Goal: Information Seeking & Learning: Learn about a topic

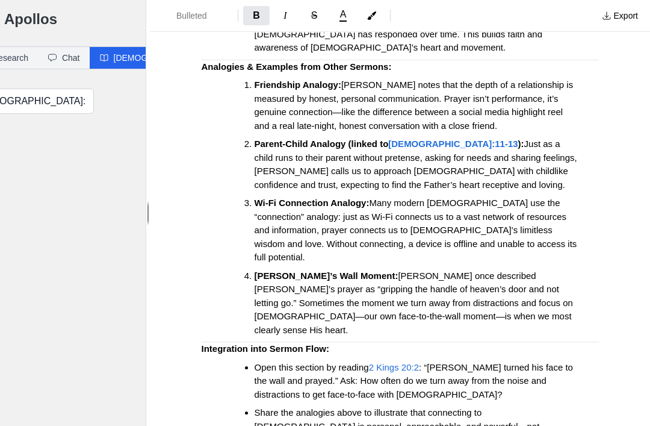
scroll to position [801, 0]
click at [400, 361] on span "2 Kings 20:2" at bounding box center [394, 366] width 50 height 10
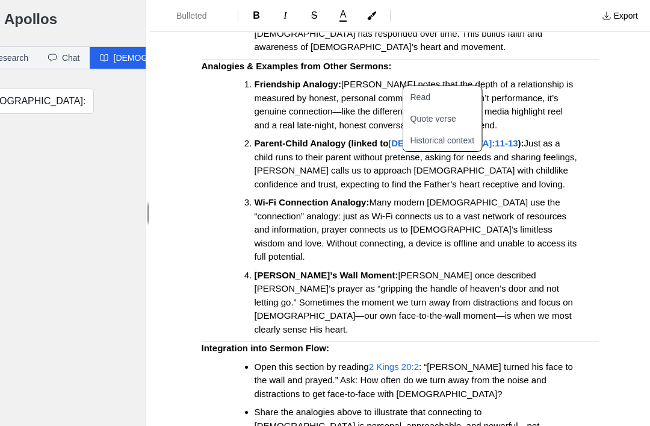
scroll to position [0, 0]
click at [435, 361] on span ": “[PERSON_NAME] turned his face to the wall and prayed.” Ask: How often do we …" at bounding box center [416, 379] width 322 height 37
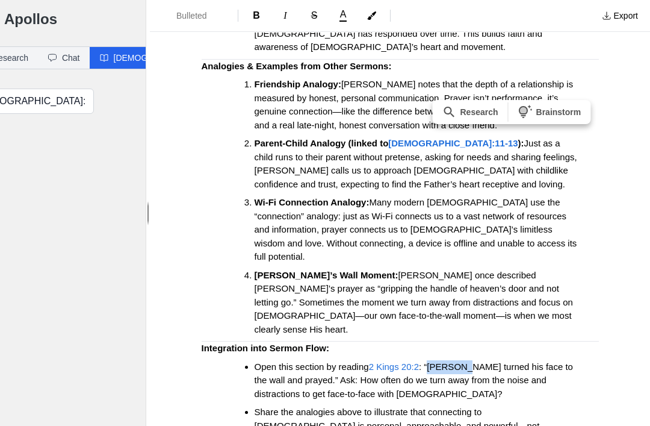
click at [429, 361] on span ": “[PERSON_NAME] turned his face to the wall and prayed.” Ask: How often do we …" at bounding box center [416, 379] width 322 height 37
click at [544, 197] on span "Many modern [DEMOGRAPHIC_DATA] use the “connection” analogy: just as Wi-Fi conn…" at bounding box center [417, 229] width 325 height 64
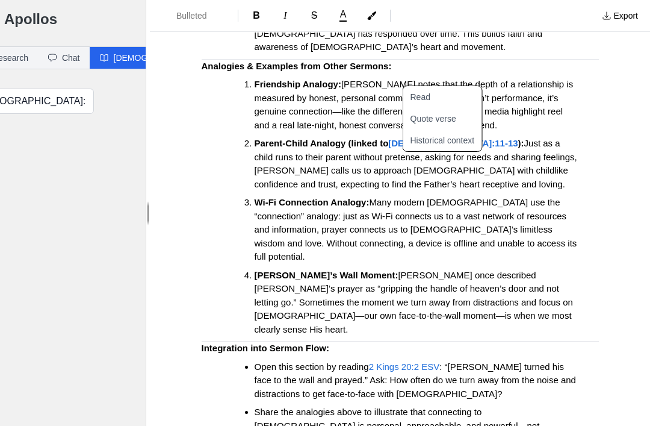
click at [446, 110] on button "Quote verse" at bounding box center [449, 119] width 93 height 22
click at [443, 111] on button "Quote verse" at bounding box center [449, 119] width 93 height 22
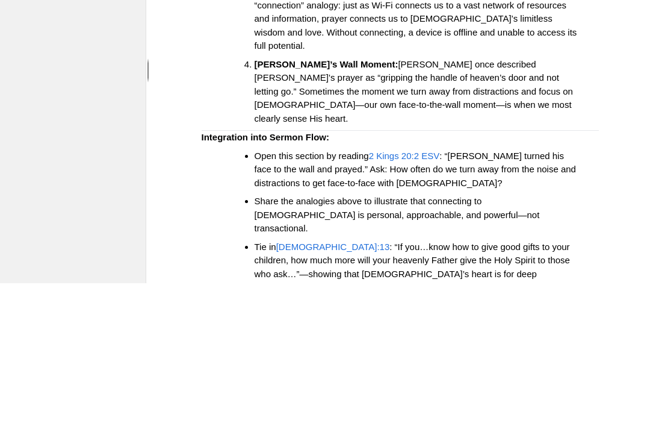
scroll to position [874, 0]
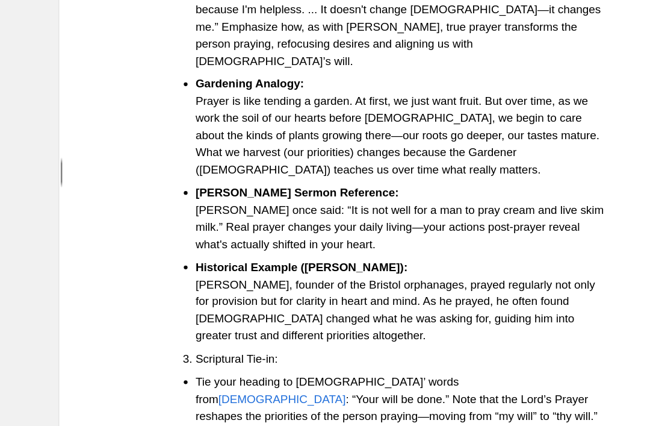
scroll to position [1844, 0]
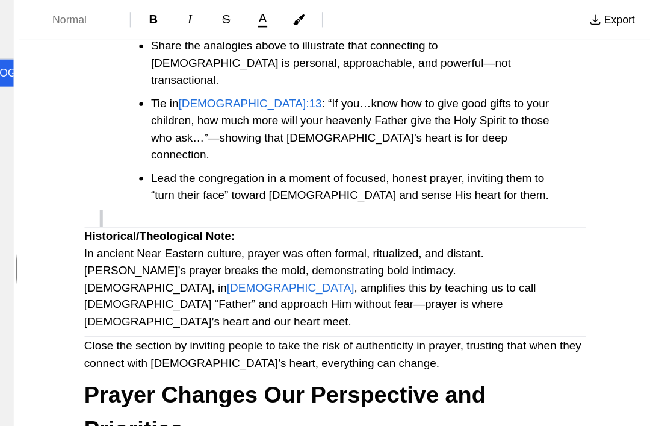
scroll to position [1176, 0]
